Goal: Information Seeking & Learning: Understand process/instructions

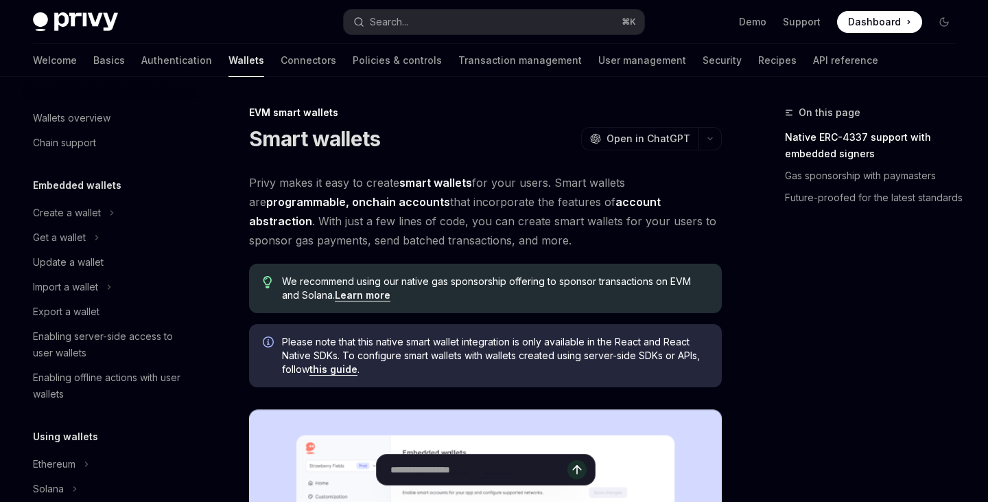
scroll to position [298, 0]
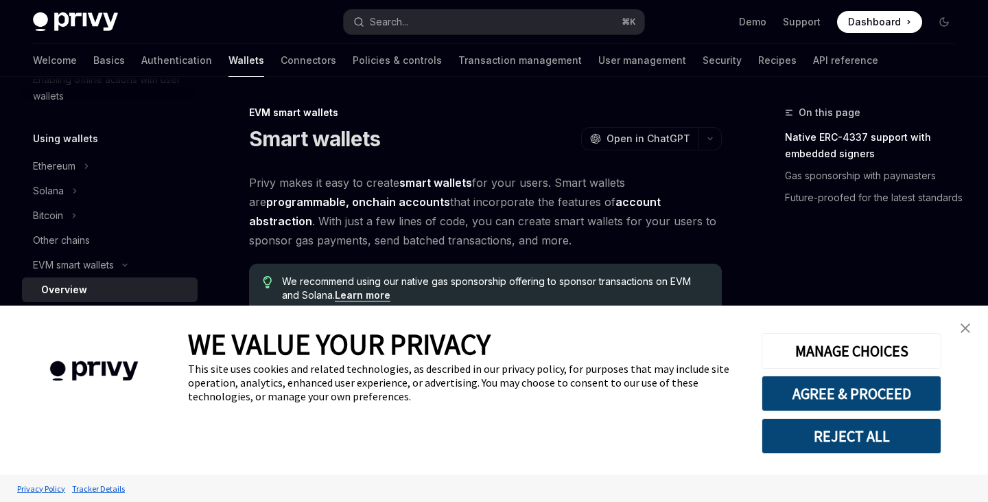
click at [964, 327] on img "close banner" at bounding box center [966, 328] width 10 height 10
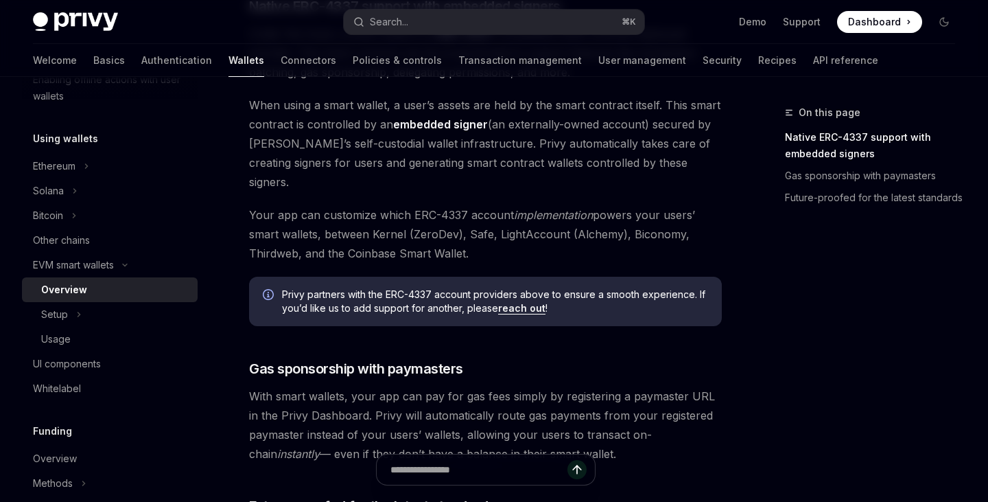
scroll to position [844, 0]
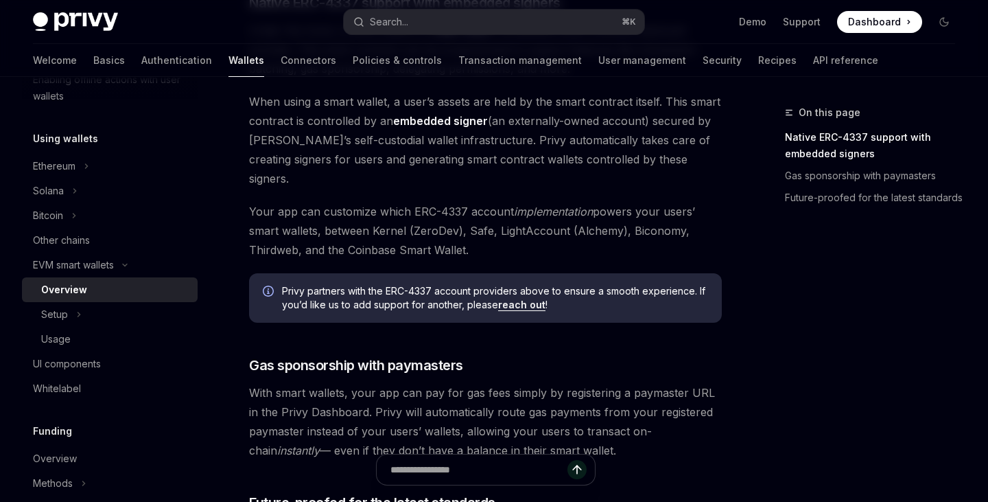
click at [706, 202] on span "Your app can customize which ERC-4337 account implementation powers your users’…" at bounding box center [485, 231] width 473 height 58
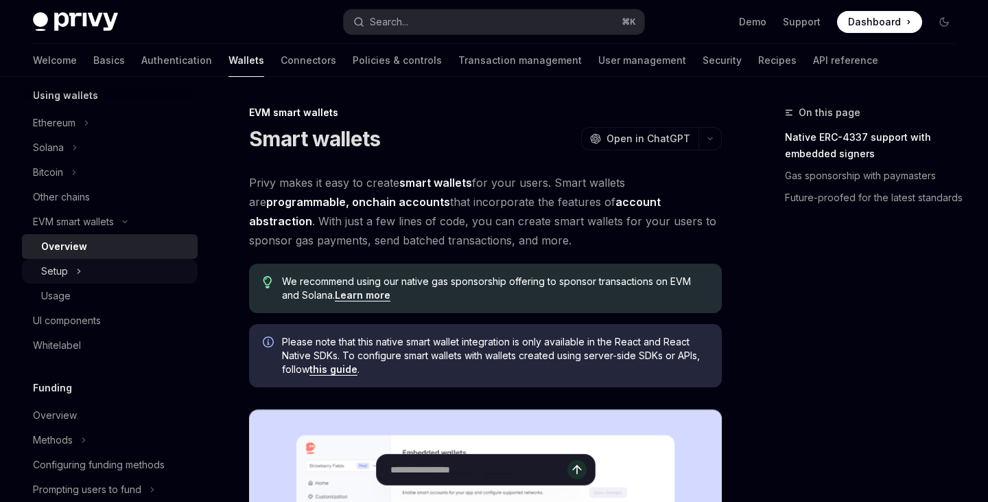
scroll to position [343, 0]
click at [121, 256] on link "Overview" at bounding box center [110, 244] width 176 height 25
click at [60, 271] on div "Setup" at bounding box center [54, 269] width 27 height 16
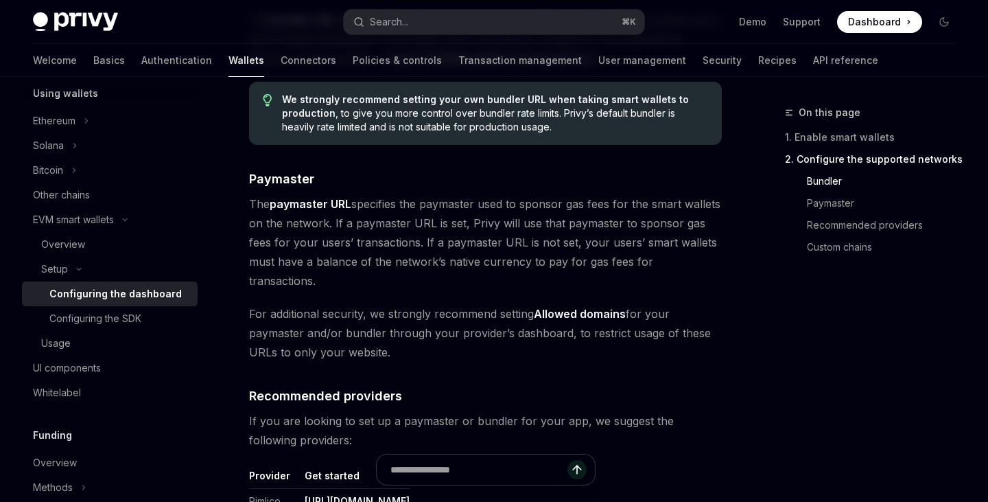
scroll to position [1319, 0]
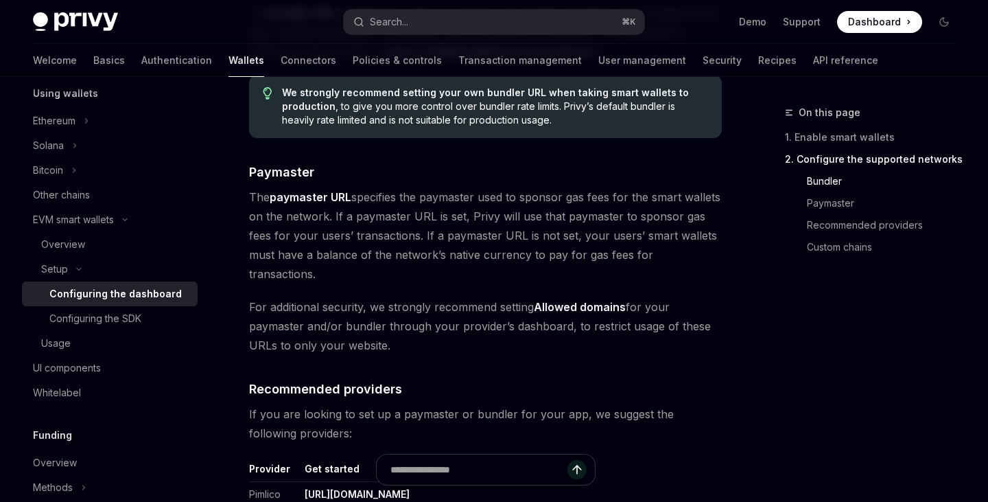
click at [521, 283] on span "The paymaster URL specifies the paymaster used to sponsor gas fees for the smar…" at bounding box center [485, 235] width 473 height 96
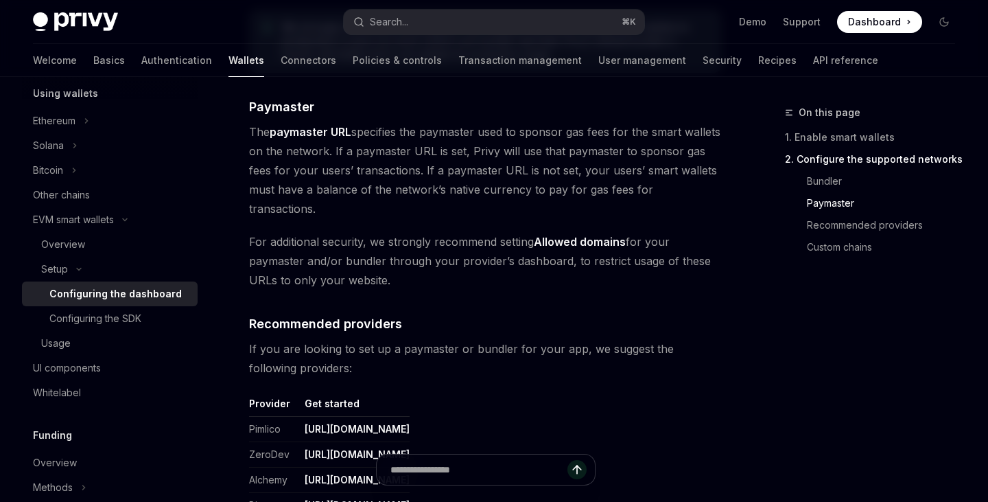
click at [521, 283] on span "For additional security, we strongly recommend setting Allowed domains for your…" at bounding box center [485, 261] width 473 height 58
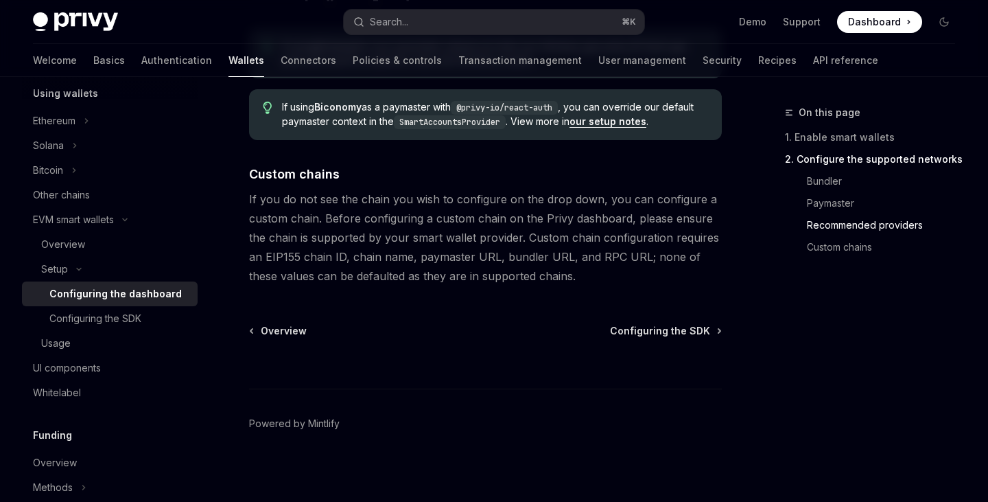
scroll to position [1949, 0]
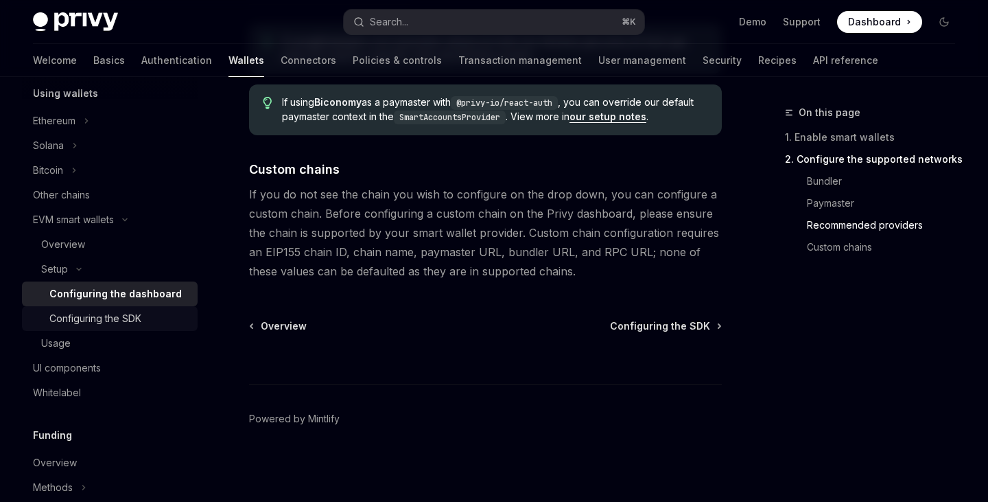
click at [137, 317] on div "Configuring the SDK" at bounding box center [95, 318] width 92 height 16
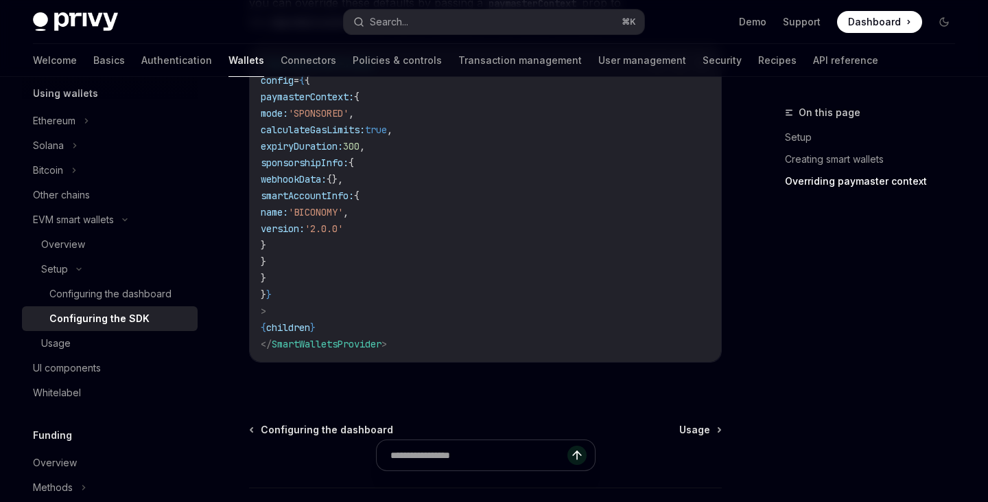
scroll to position [1332, 0]
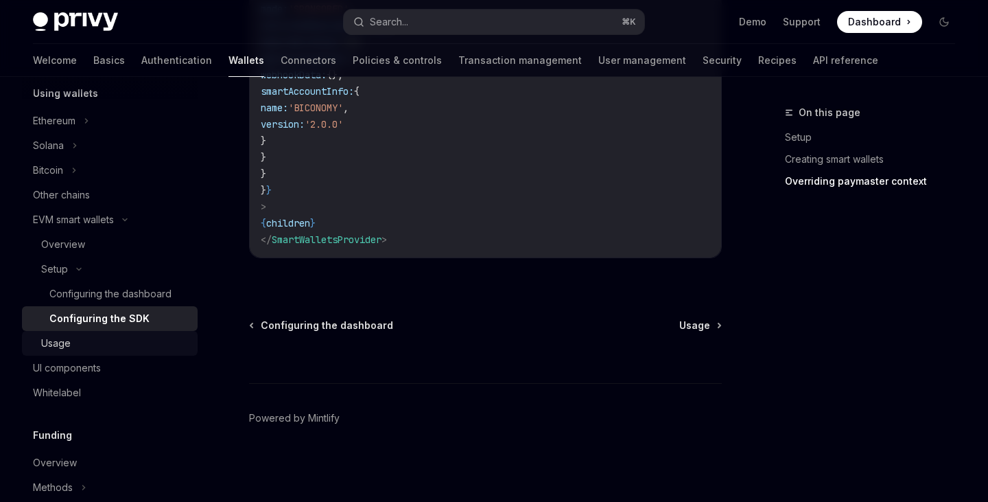
click at [63, 339] on div "Usage" at bounding box center [56, 343] width 30 height 16
type textarea "*"
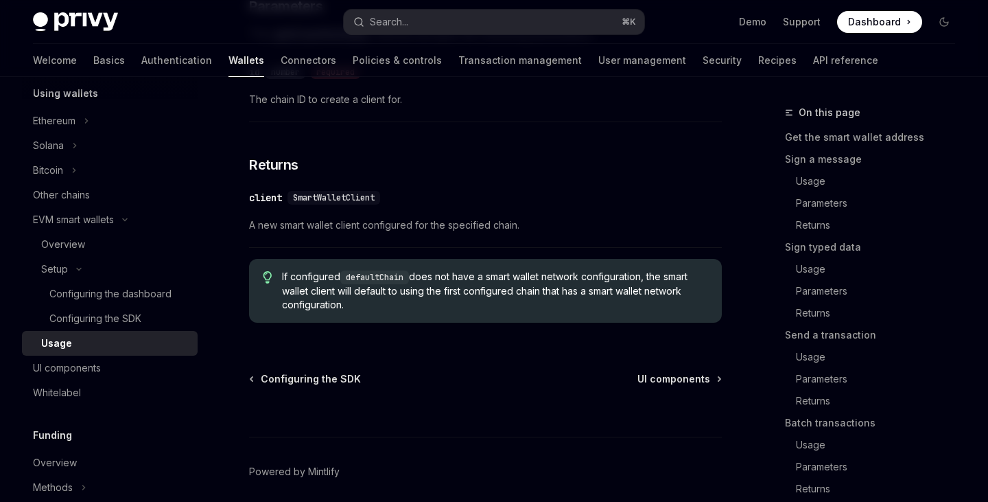
scroll to position [4422, 0]
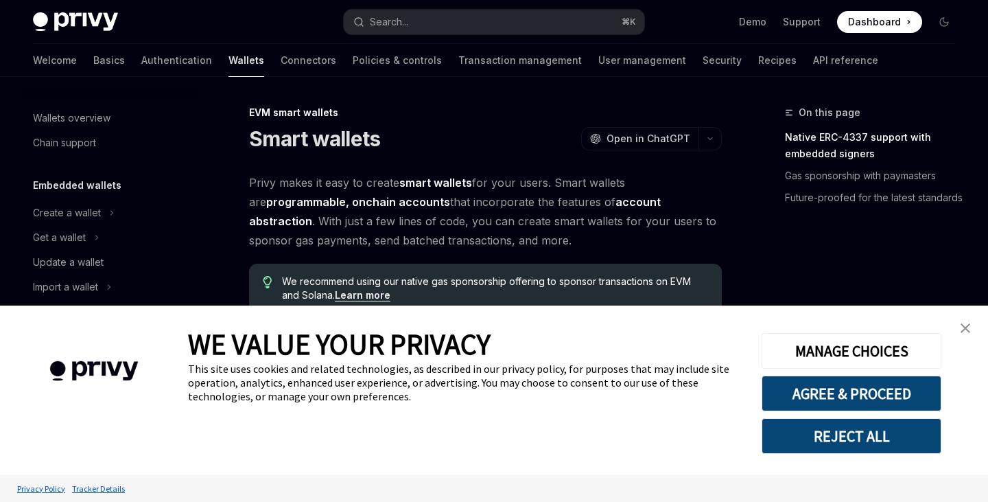
scroll to position [298, 0]
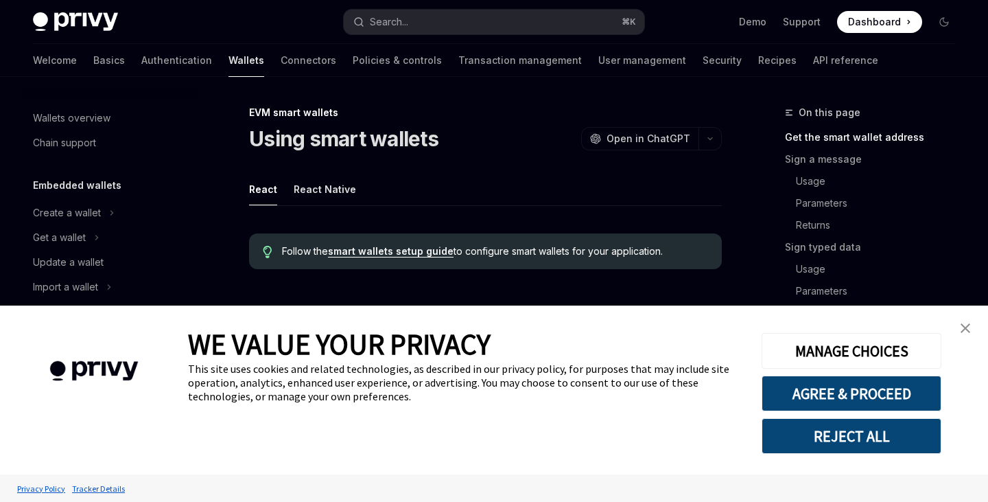
scroll to position [347, 0]
